Goal: Obtain resource: Obtain resource

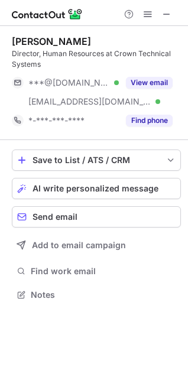
scroll to position [286, 188]
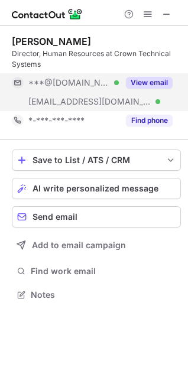
click at [154, 81] on button "View email" at bounding box center [149, 83] width 47 height 12
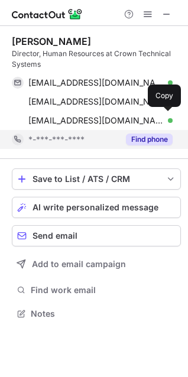
scroll to position [305, 188]
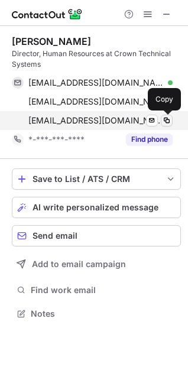
click at [166, 122] on span at bounding box center [166, 120] width 9 height 9
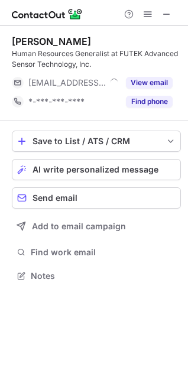
scroll to position [267, 188]
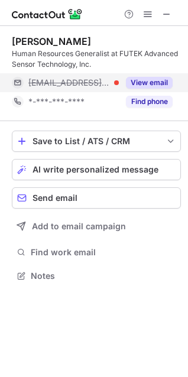
click at [156, 81] on button "View email" at bounding box center [149, 83] width 47 height 12
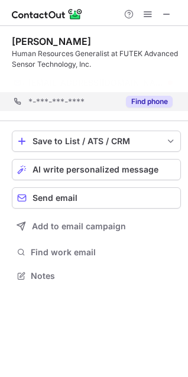
scroll to position [248, 188]
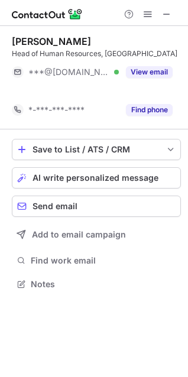
scroll to position [257, 188]
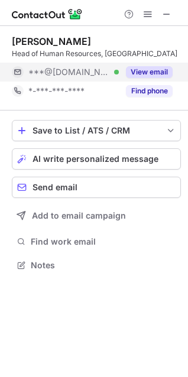
click at [156, 71] on button "View email" at bounding box center [149, 72] width 47 height 12
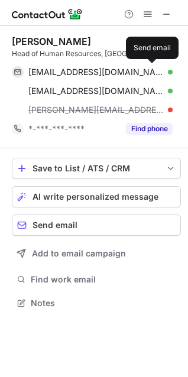
scroll to position [295, 188]
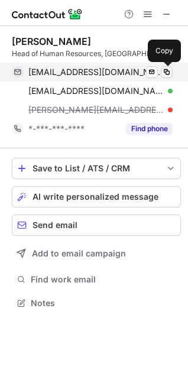
click at [165, 73] on span at bounding box center [166, 71] width 9 height 9
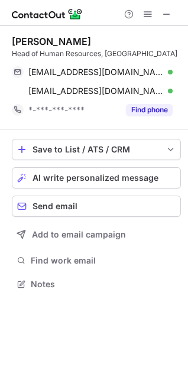
scroll to position [276, 188]
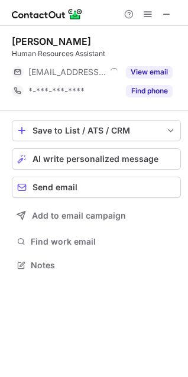
scroll to position [257, 188]
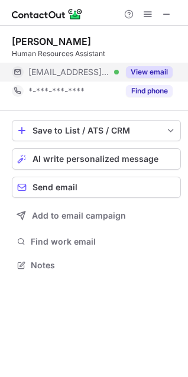
click at [156, 72] on button "View email" at bounding box center [149, 72] width 47 height 12
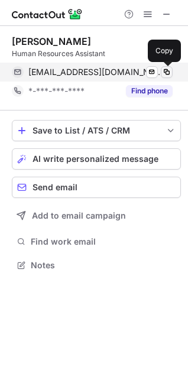
click at [165, 73] on span at bounding box center [166, 71] width 9 height 9
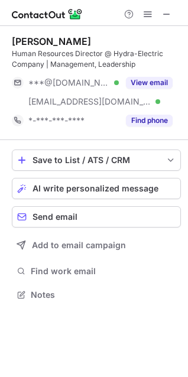
scroll to position [286, 188]
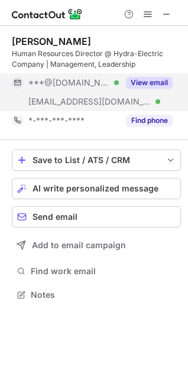
click at [151, 83] on button "View email" at bounding box center [149, 83] width 47 height 12
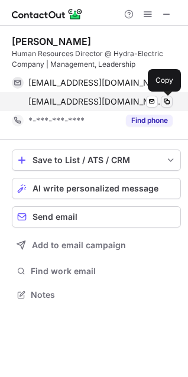
click at [165, 103] on span at bounding box center [166, 101] width 9 height 9
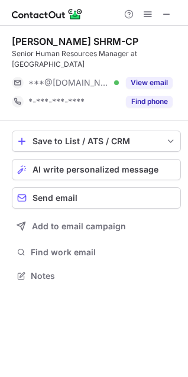
scroll to position [267, 188]
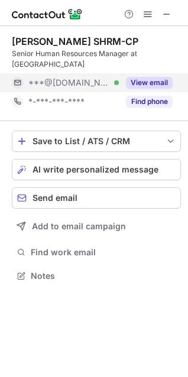
click at [139, 79] on button "View email" at bounding box center [149, 83] width 47 height 12
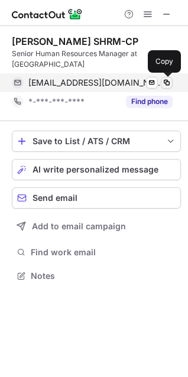
click at [162, 83] on span at bounding box center [166, 82] width 9 height 9
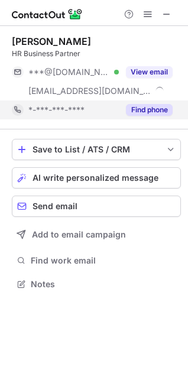
scroll to position [276, 188]
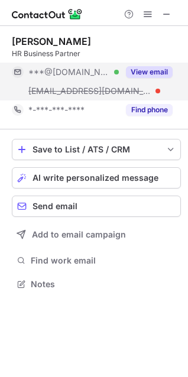
click at [152, 74] on button "View email" at bounding box center [149, 72] width 47 height 12
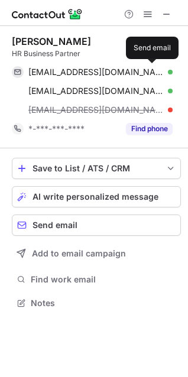
scroll to position [295, 188]
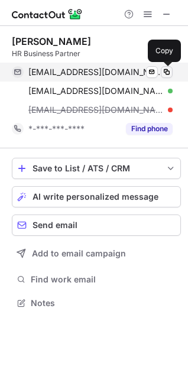
click at [168, 73] on span at bounding box center [166, 71] width 9 height 9
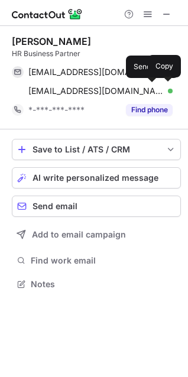
scroll to position [276, 188]
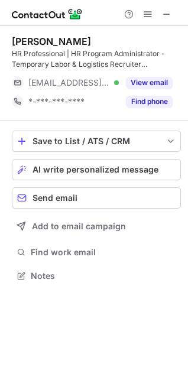
scroll to position [267, 188]
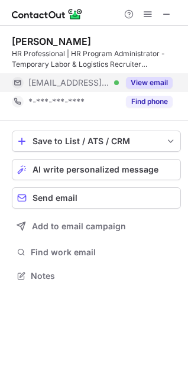
click at [152, 78] on button "View email" at bounding box center [149, 83] width 47 height 12
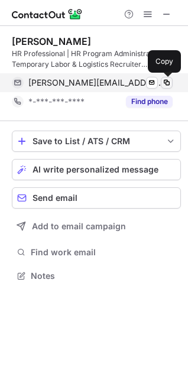
click at [165, 81] on span at bounding box center [166, 82] width 9 height 9
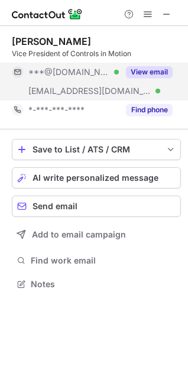
scroll to position [276, 188]
click at [154, 71] on button "View email" at bounding box center [149, 72] width 47 height 12
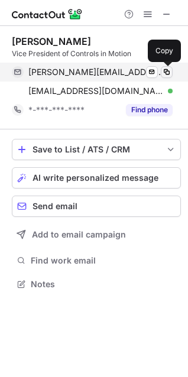
click at [171, 71] on span at bounding box center [166, 71] width 9 height 9
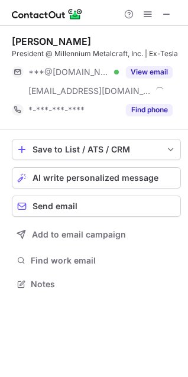
scroll to position [276, 188]
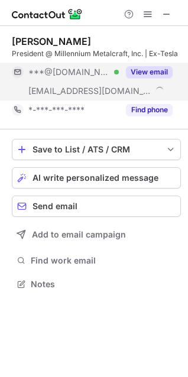
click at [151, 66] on div "View email" at bounding box center [146, 72] width 54 height 19
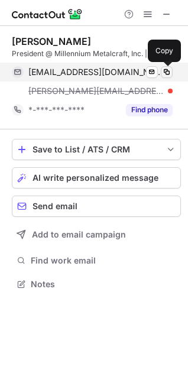
click at [165, 68] on span at bounding box center [166, 71] width 9 height 9
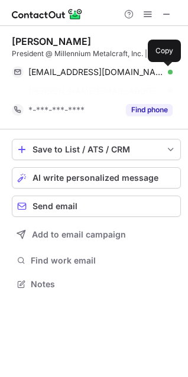
scroll to position [257, 188]
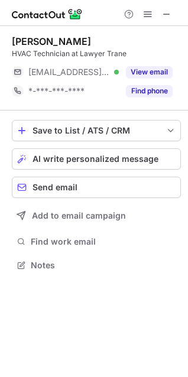
scroll to position [257, 188]
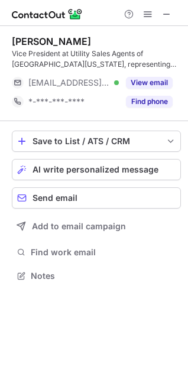
scroll to position [267, 188]
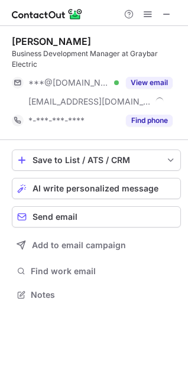
scroll to position [286, 188]
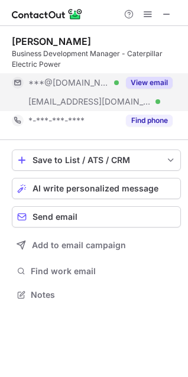
click at [144, 81] on button "View email" at bounding box center [149, 83] width 47 height 12
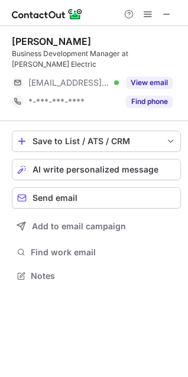
scroll to position [267, 188]
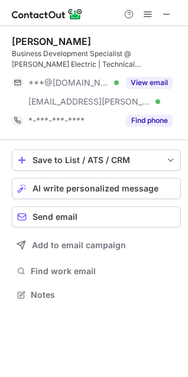
scroll to position [286, 188]
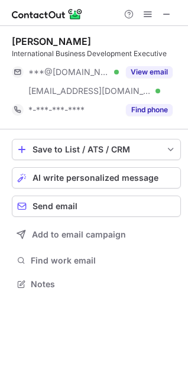
scroll to position [276, 188]
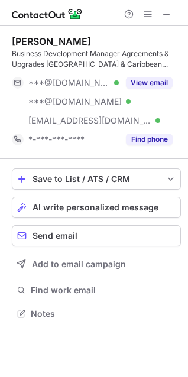
scroll to position [305, 188]
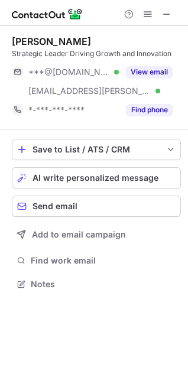
scroll to position [276, 188]
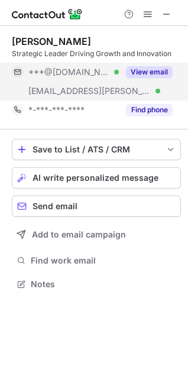
click at [151, 63] on div "View email" at bounding box center [146, 72] width 54 height 19
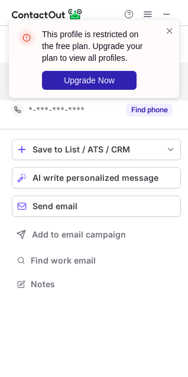
click at [174, 32] on div "This profile is restricted on the free plan. Upgrade your plan to view all prof…" at bounding box center [94, 59] width 170 height 78
click at [169, 31] on span at bounding box center [169, 31] width 9 height 12
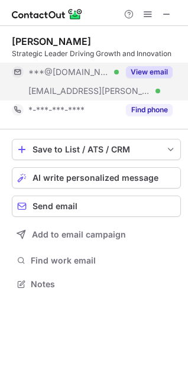
click at [148, 68] on button "View email" at bounding box center [149, 72] width 47 height 12
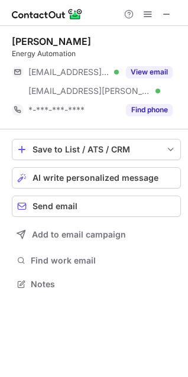
scroll to position [276, 188]
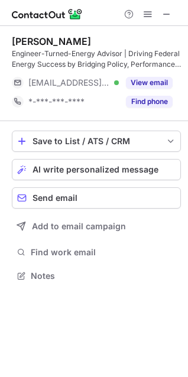
scroll to position [267, 188]
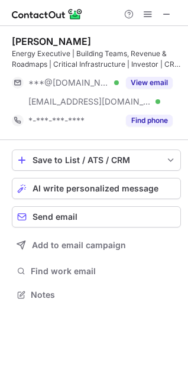
scroll to position [286, 188]
